Goal: Transaction & Acquisition: Purchase product/service

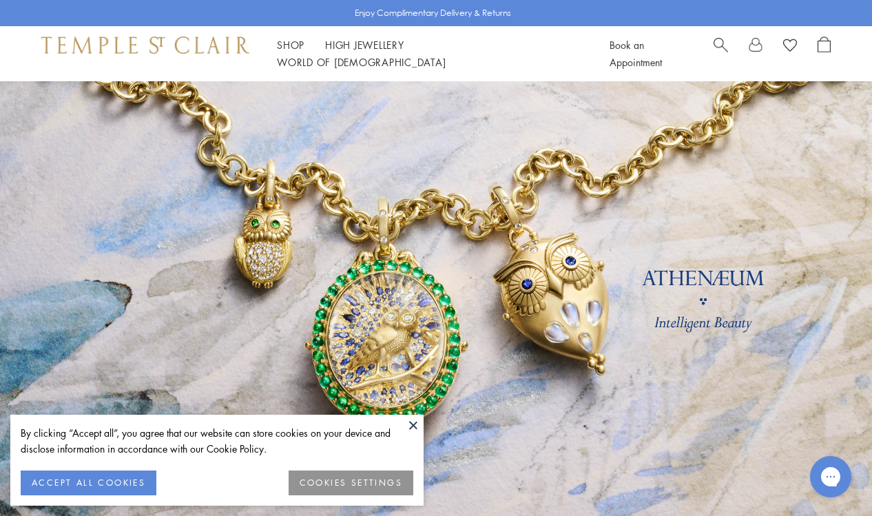
click at [109, 473] on button "ACCEPT ALL COOKIES" at bounding box center [89, 483] width 136 height 25
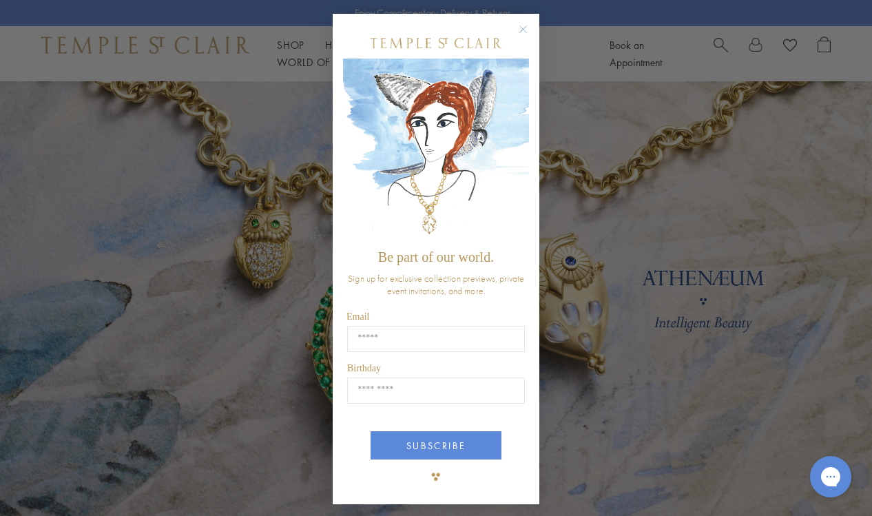
click at [526, 27] on circle "Close dialog" at bounding box center [523, 29] width 17 height 17
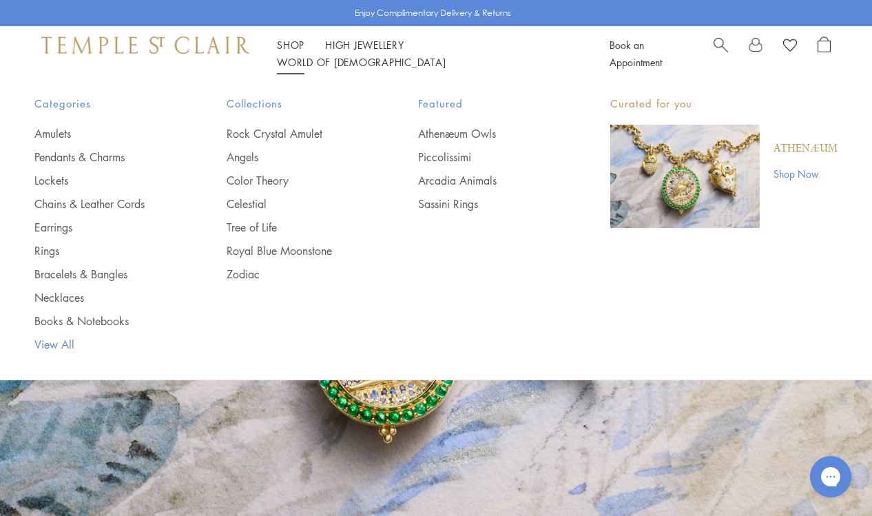
click at [56, 342] on link "View All" at bounding box center [102, 344] width 137 height 15
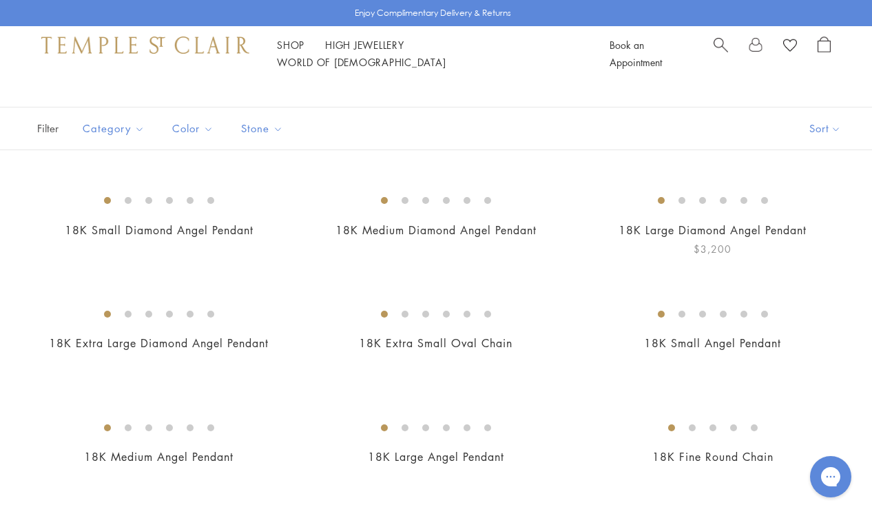
scroll to position [61, 0]
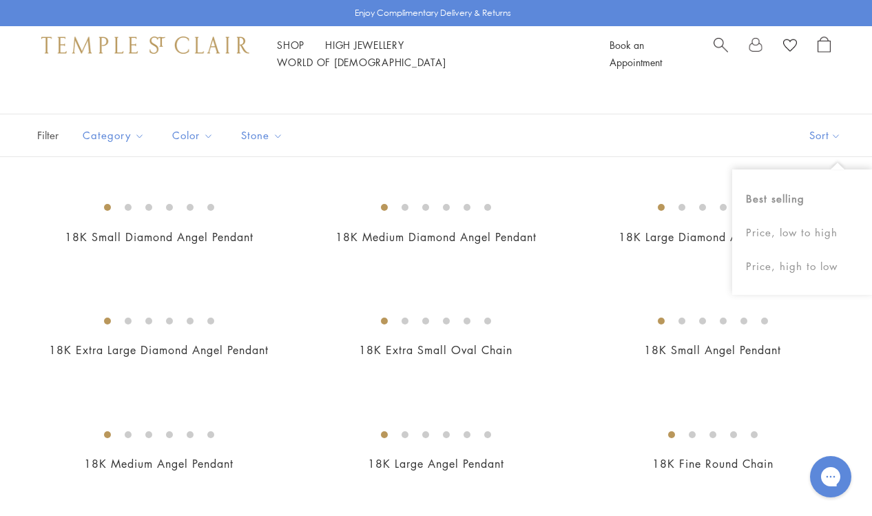
click at [818, 134] on button "Sort" at bounding box center [825, 135] width 94 height 42
click at [820, 231] on button "Price, low to high" at bounding box center [802, 233] width 140 height 34
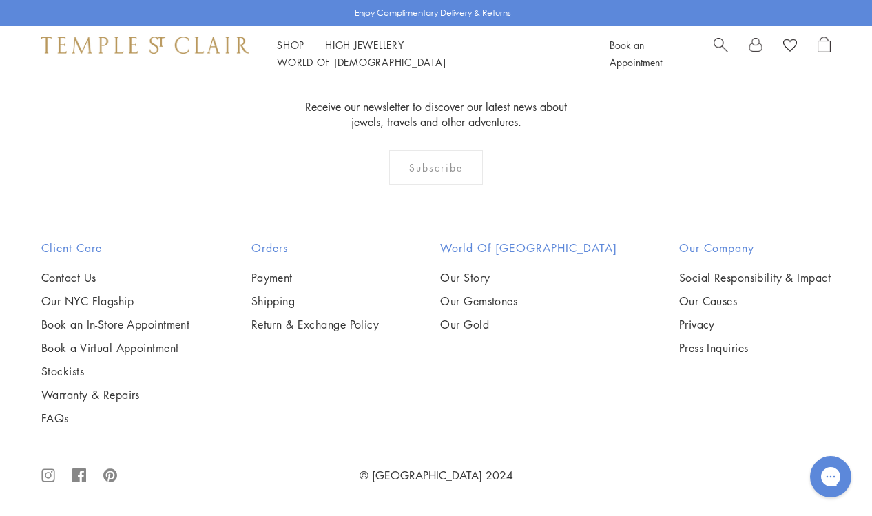
scroll to position [7266, 0]
